Goal: Transaction & Acquisition: Purchase product/service

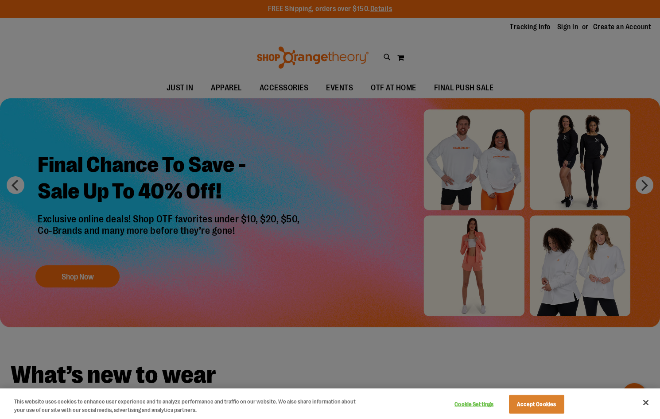
click at [568, 41] on div at bounding box center [330, 209] width 660 height 419
click at [552, 406] on button "Accept Cookies" at bounding box center [536, 404] width 55 height 19
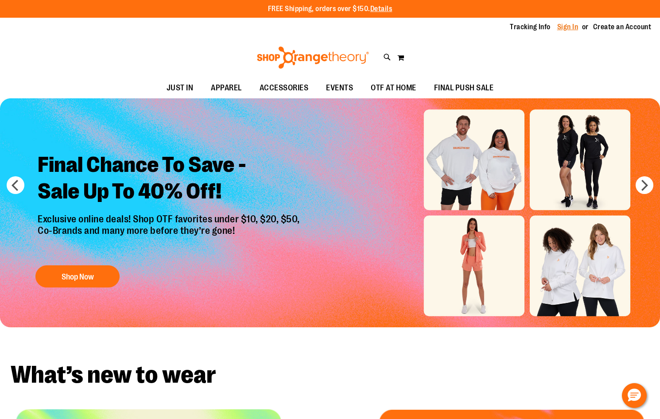
click at [566, 27] on link "Sign In" at bounding box center [567, 27] width 21 height 10
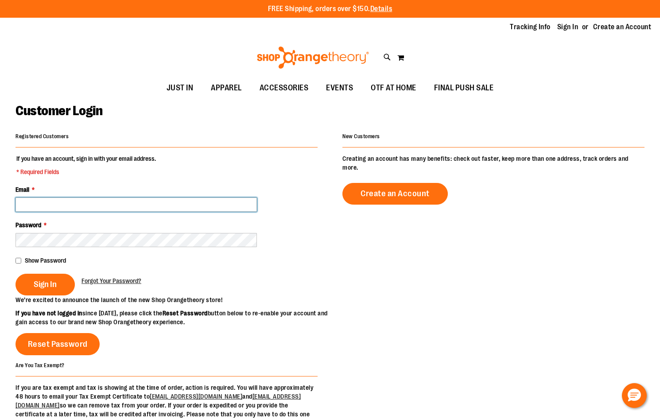
click at [90, 204] on input "Email *" at bounding box center [136, 205] width 241 height 14
type input "**********"
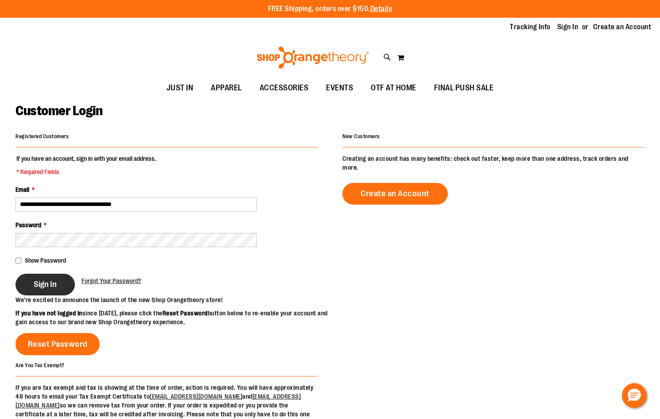
click at [43, 287] on span "Sign In" at bounding box center [45, 285] width 23 height 10
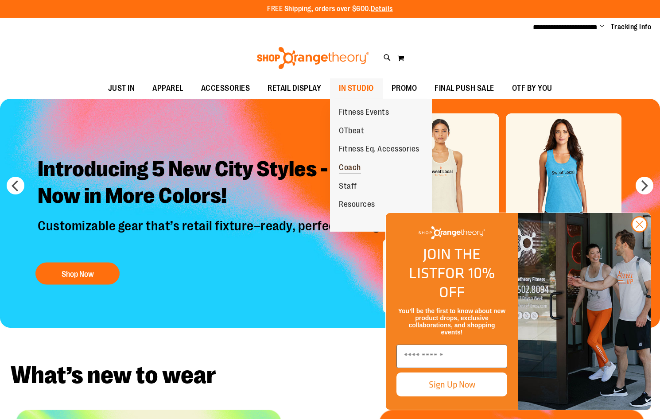
click at [354, 167] on span "Coach" at bounding box center [350, 168] width 22 height 11
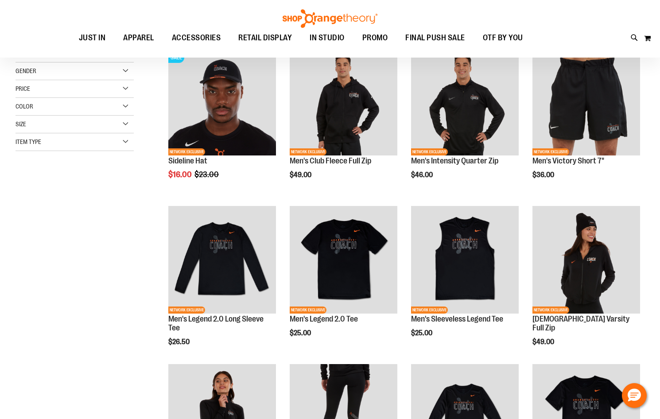
scroll to position [88, 0]
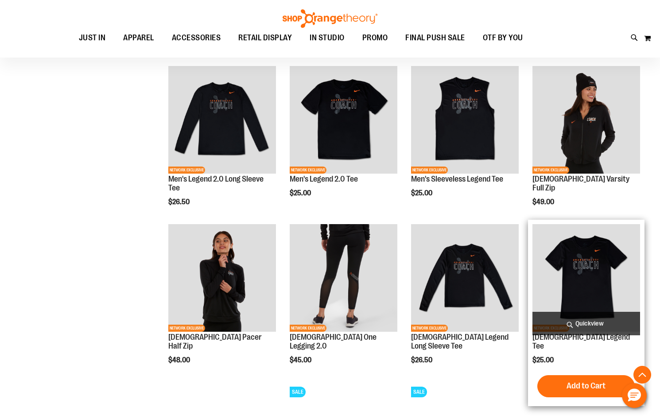
scroll to position [221, 0]
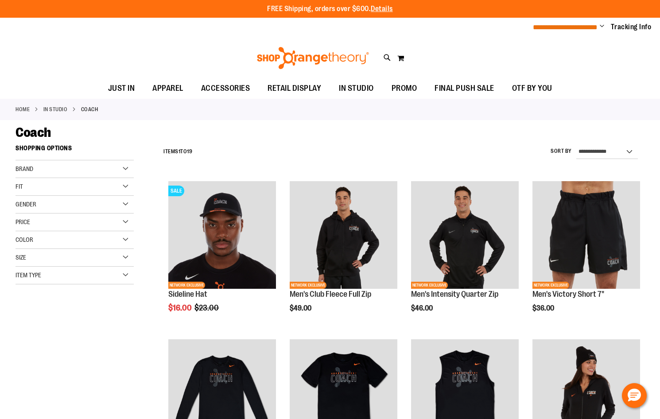
click at [573, 27] on span "**********" at bounding box center [565, 27] width 65 height 7
click at [602, 25] on span "Change" at bounding box center [602, 27] width 4 height 8
click at [563, 55] on link "Sign Out" at bounding box center [571, 59] width 78 height 17
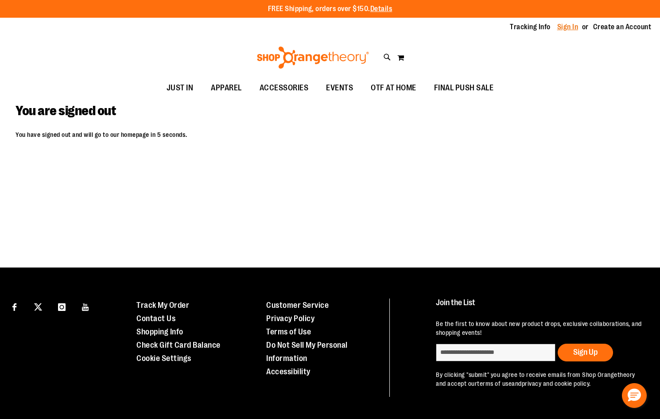
click at [566, 27] on link "Sign In" at bounding box center [567, 27] width 21 height 10
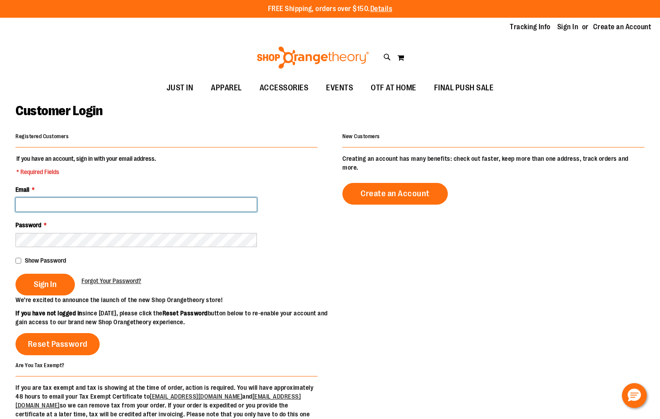
click at [108, 202] on input "Email *" at bounding box center [136, 205] width 241 height 14
type input "**********"
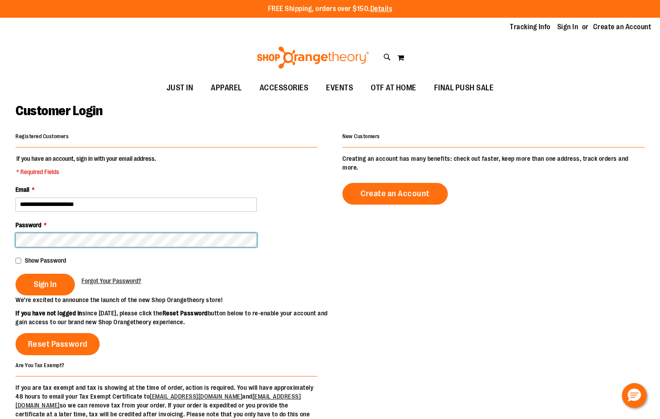
click at [16, 274] on button "Sign In" at bounding box center [45, 285] width 59 height 22
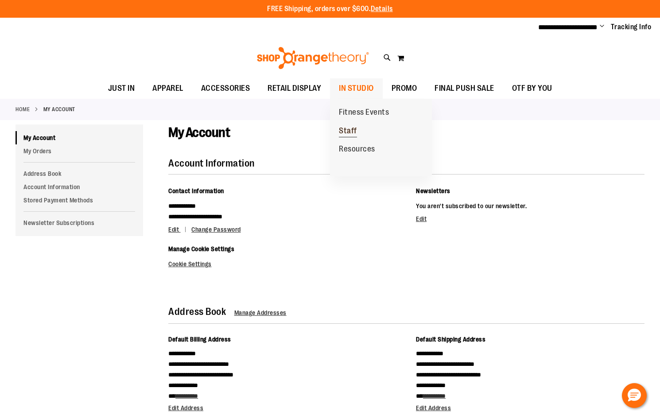
click at [350, 132] on span "Staff" at bounding box center [348, 131] width 18 height 11
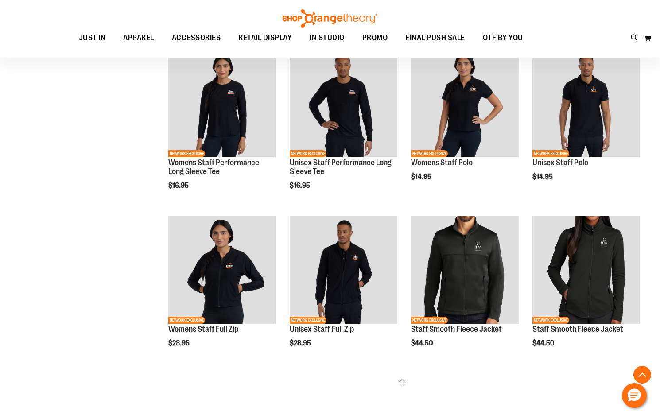
scroll to position [132, 0]
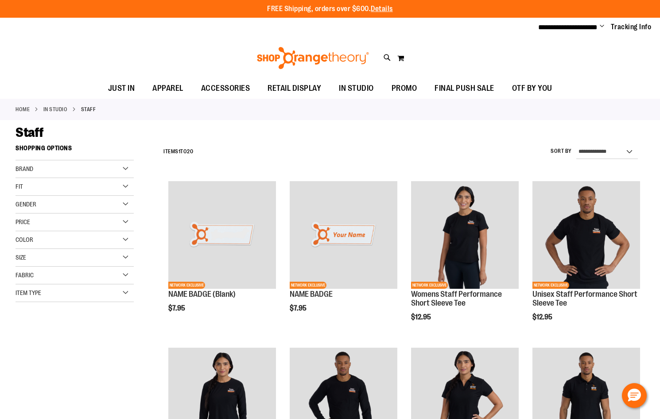
click at [600, 24] on span "Change" at bounding box center [602, 27] width 4 height 8
click at [603, 22] on li "Change My Account Sign Out" at bounding box center [602, 27] width 4 height 11
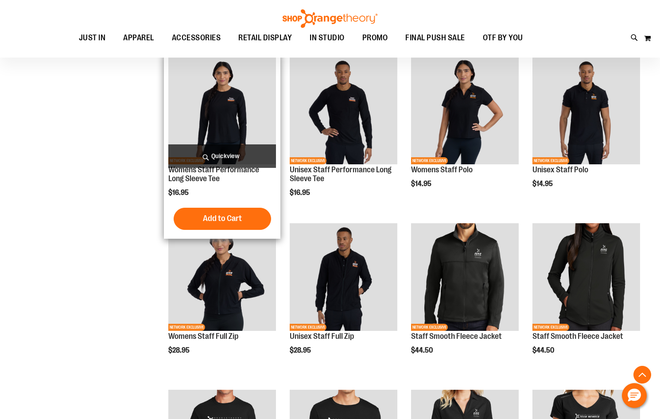
scroll to position [113, 0]
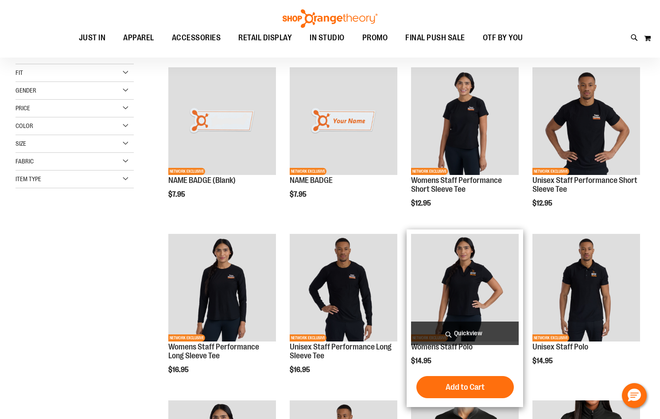
click at [471, 272] on img "product" at bounding box center [465, 288] width 108 height 108
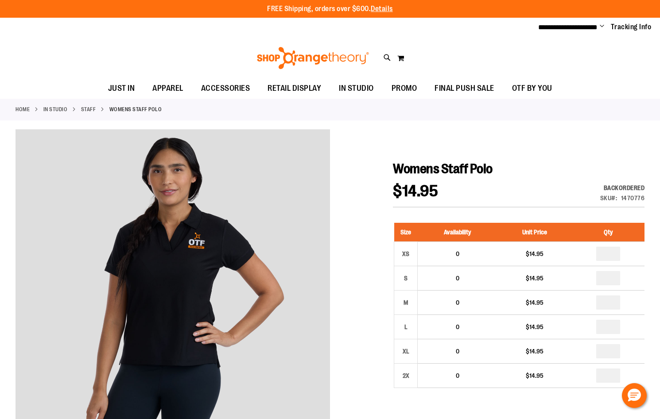
click at [85, 105] on link "Staff" at bounding box center [88, 109] width 15 height 8
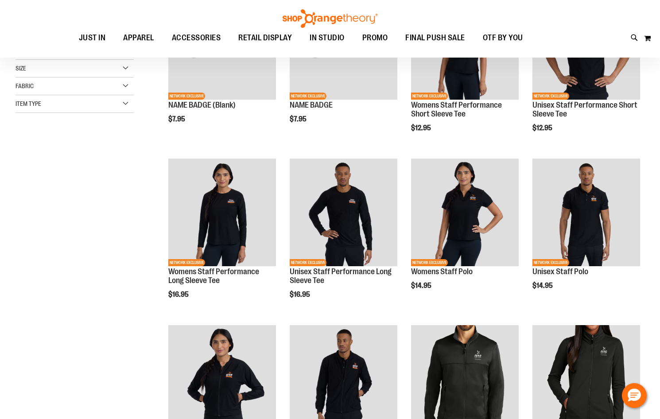
scroll to position [88, 0]
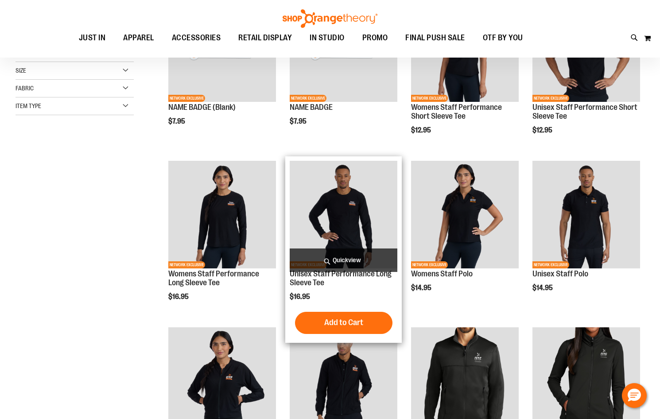
click at [369, 206] on img "product" at bounding box center [344, 215] width 108 height 108
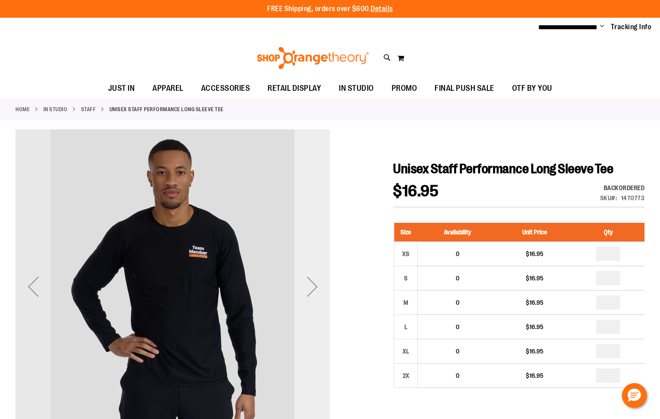
click at [309, 276] on div "Next" at bounding box center [312, 286] width 35 height 35
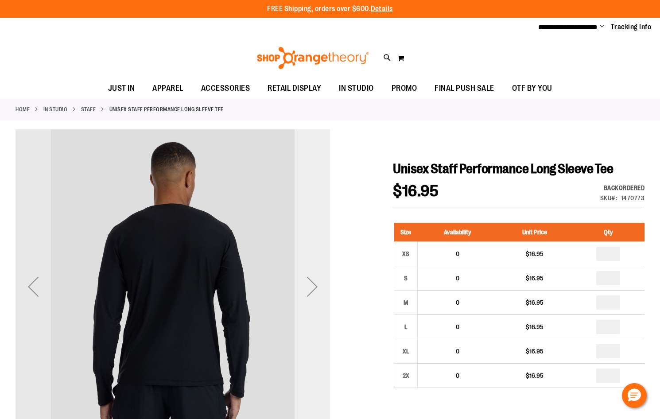
click at [309, 278] on div "Next" at bounding box center [312, 286] width 35 height 35
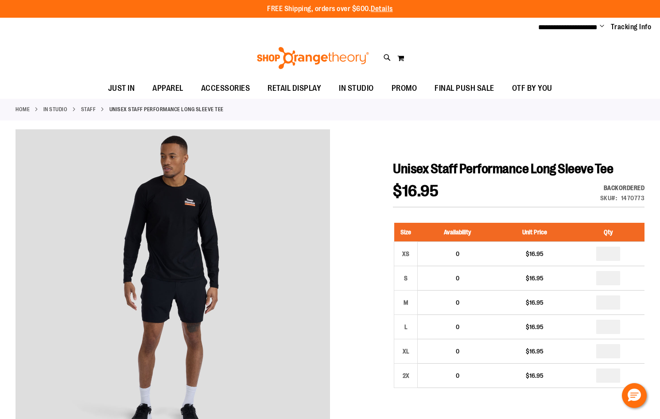
click at [360, 236] on div at bounding box center [330, 397] width 629 height 536
